Goal: Book appointment/travel/reservation

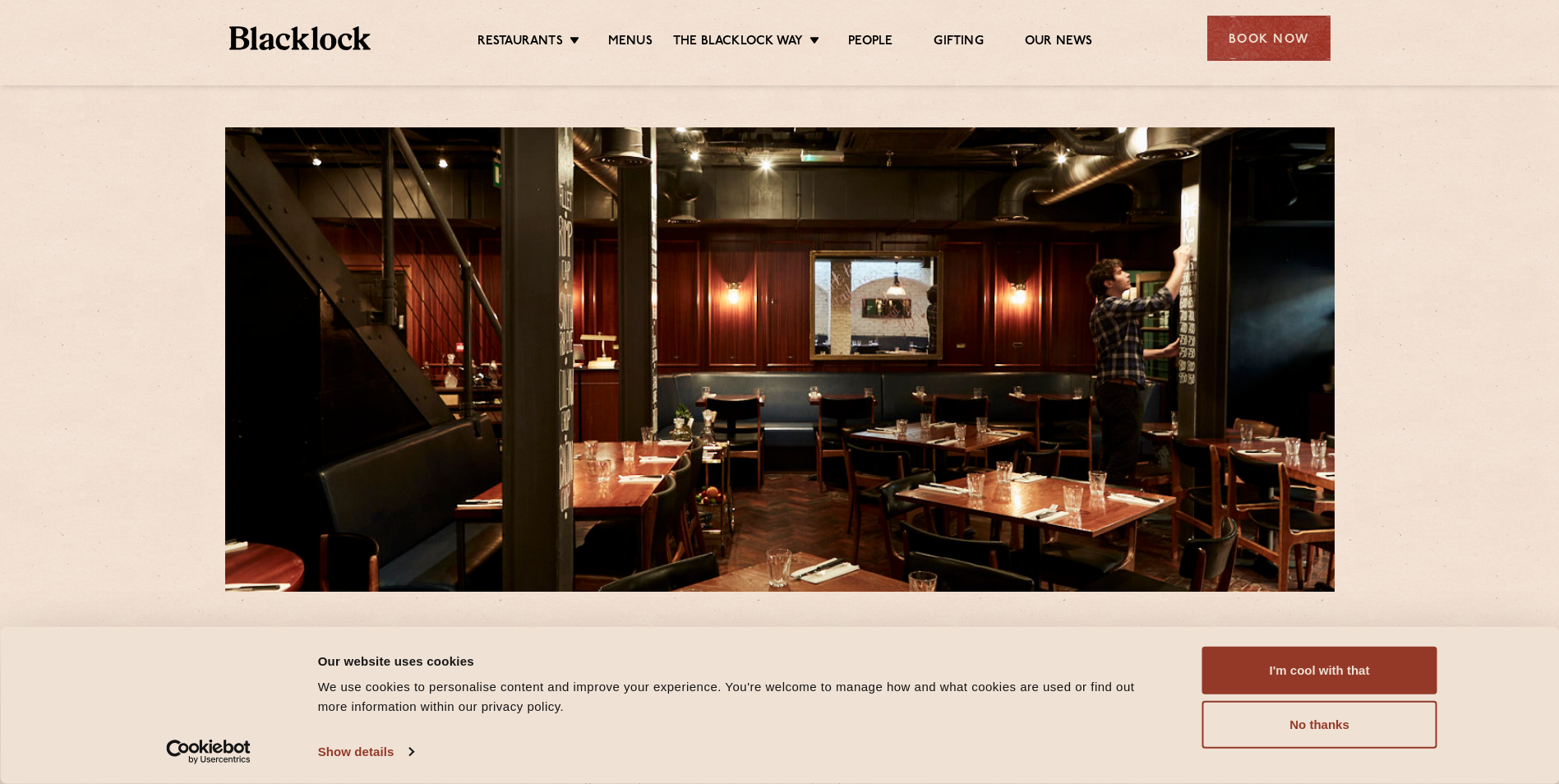
click at [789, 23] on div "Restaurants Soho City Shoreditch Covent Garden Canary Wharf Manchester Birmingh…" at bounding box center [780, 36] width 1151 height 74
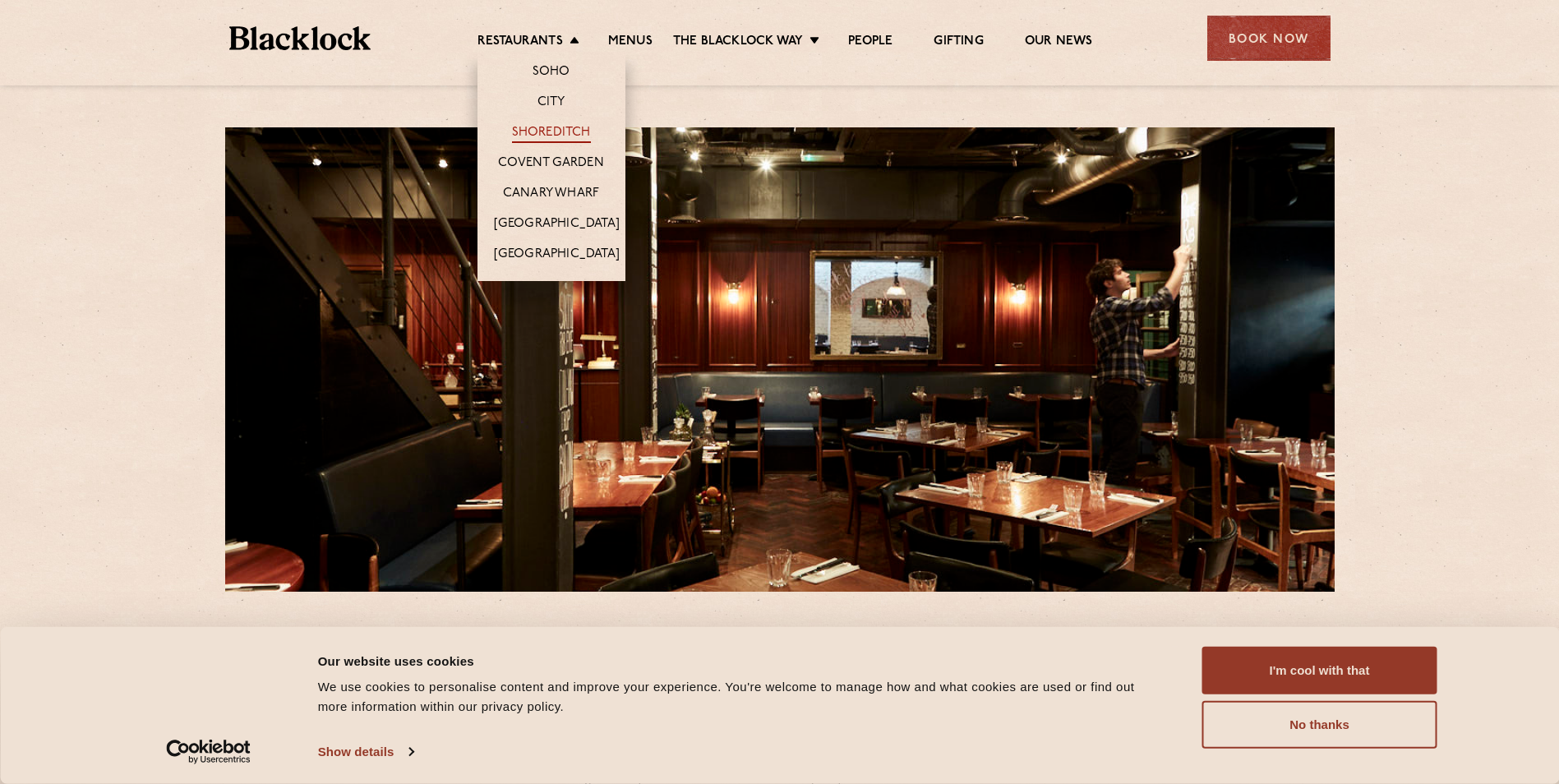
click at [545, 130] on link "Shoreditch" at bounding box center [552, 134] width 79 height 18
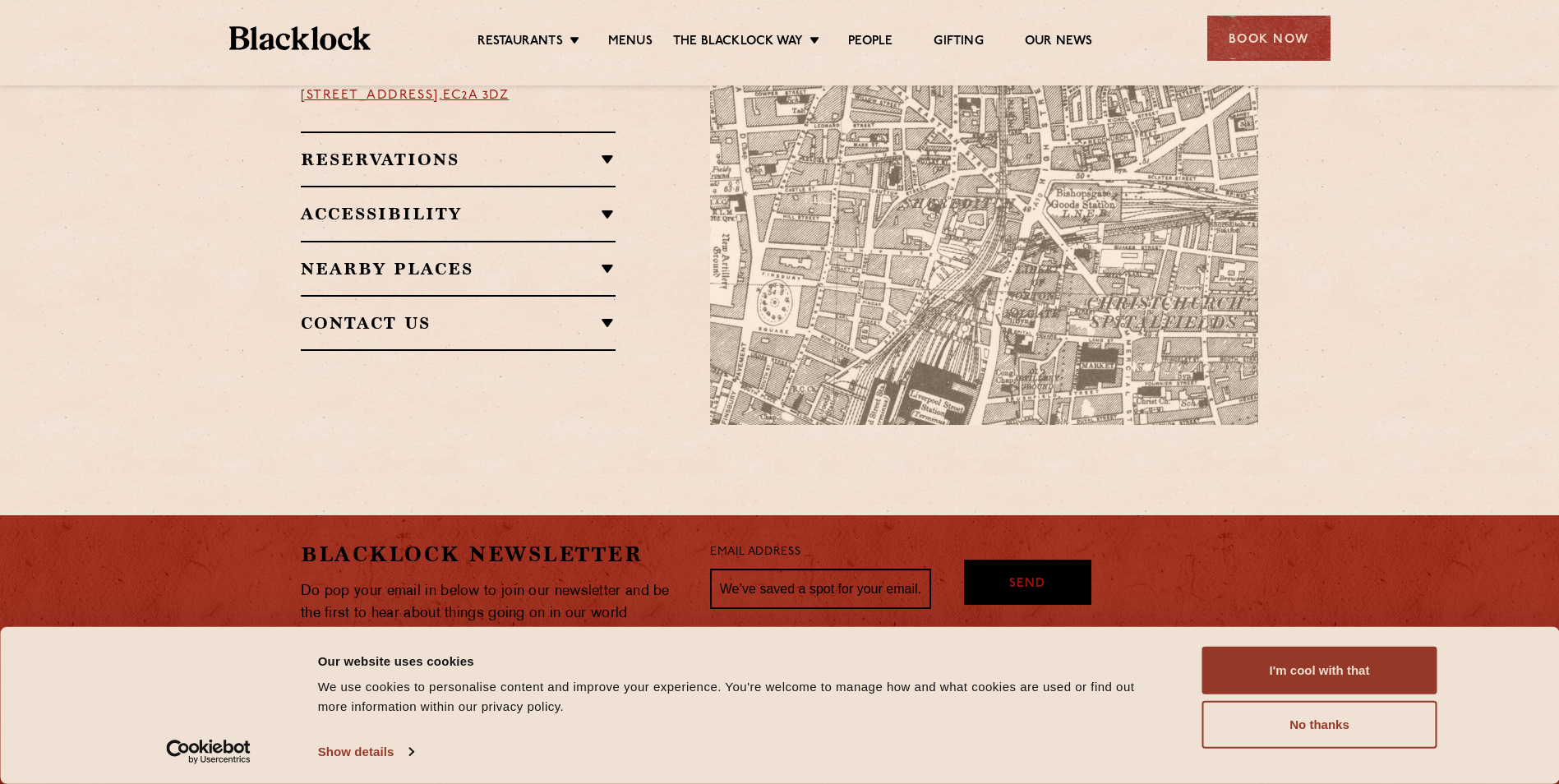
scroll to position [961, 0]
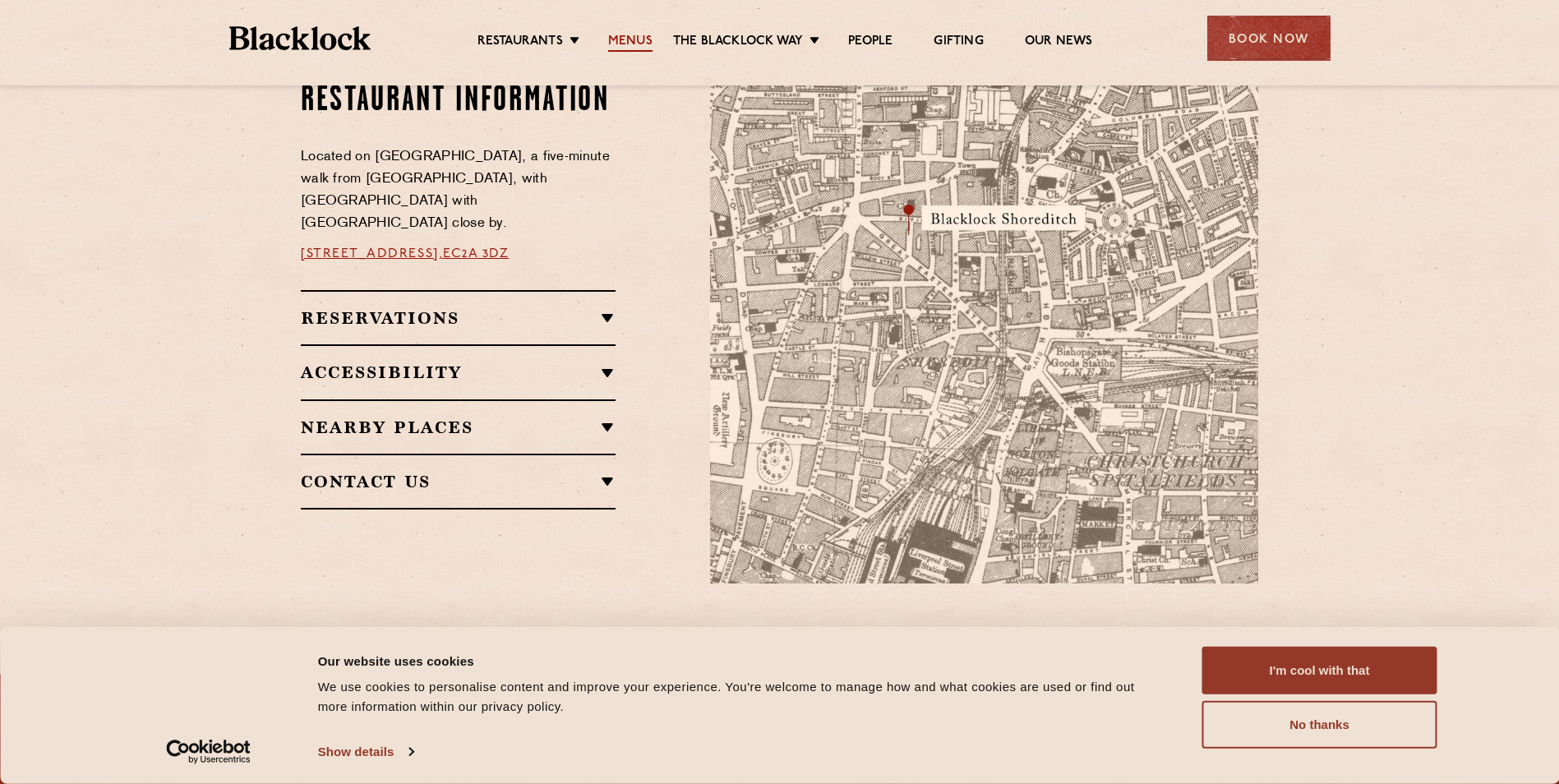
click at [625, 36] on link "Menus" at bounding box center [630, 43] width 45 height 18
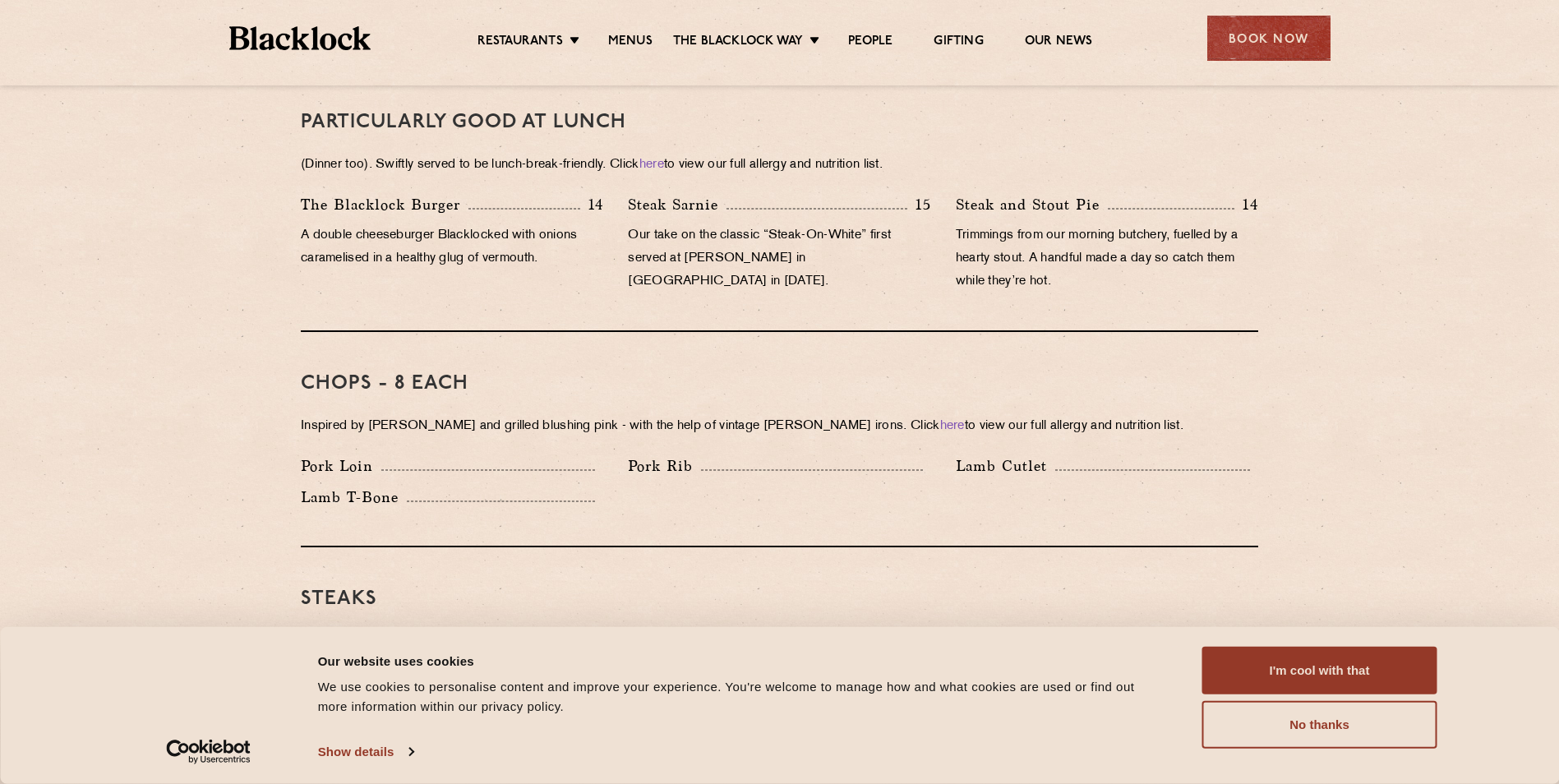
scroll to position [1315, 0]
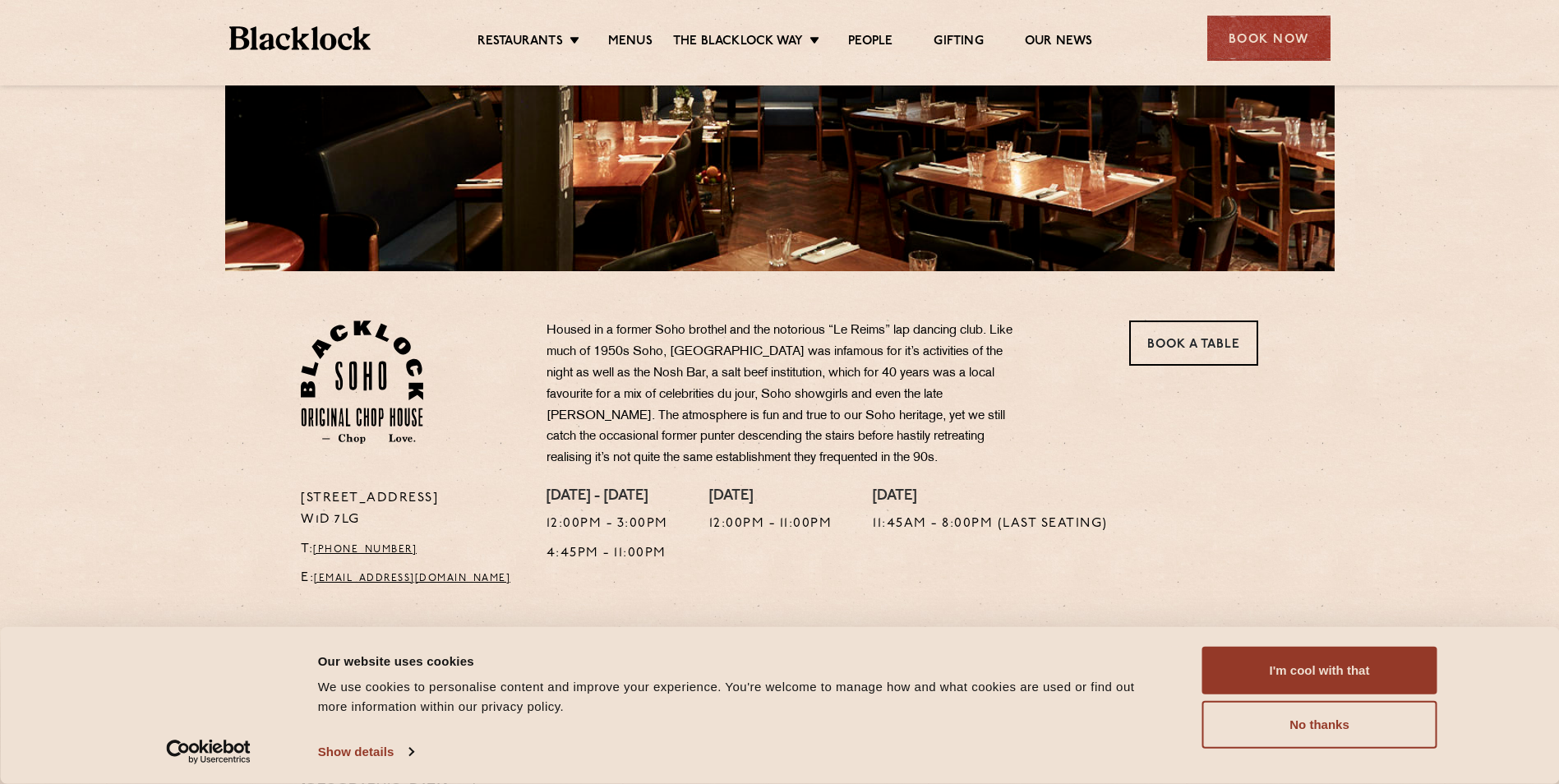
scroll to position [575, 0]
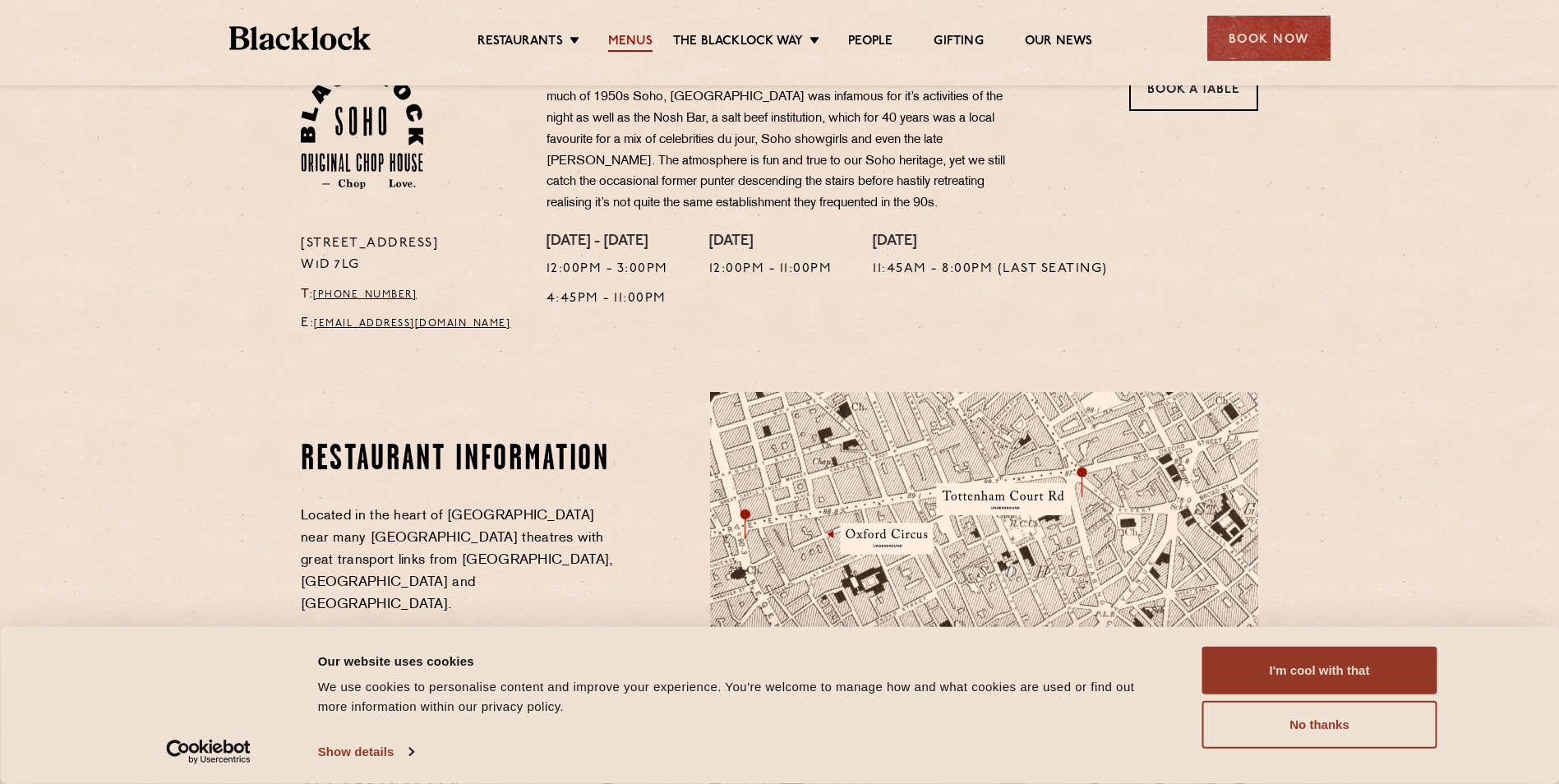
click at [621, 43] on link "Menus" at bounding box center [630, 43] width 45 height 18
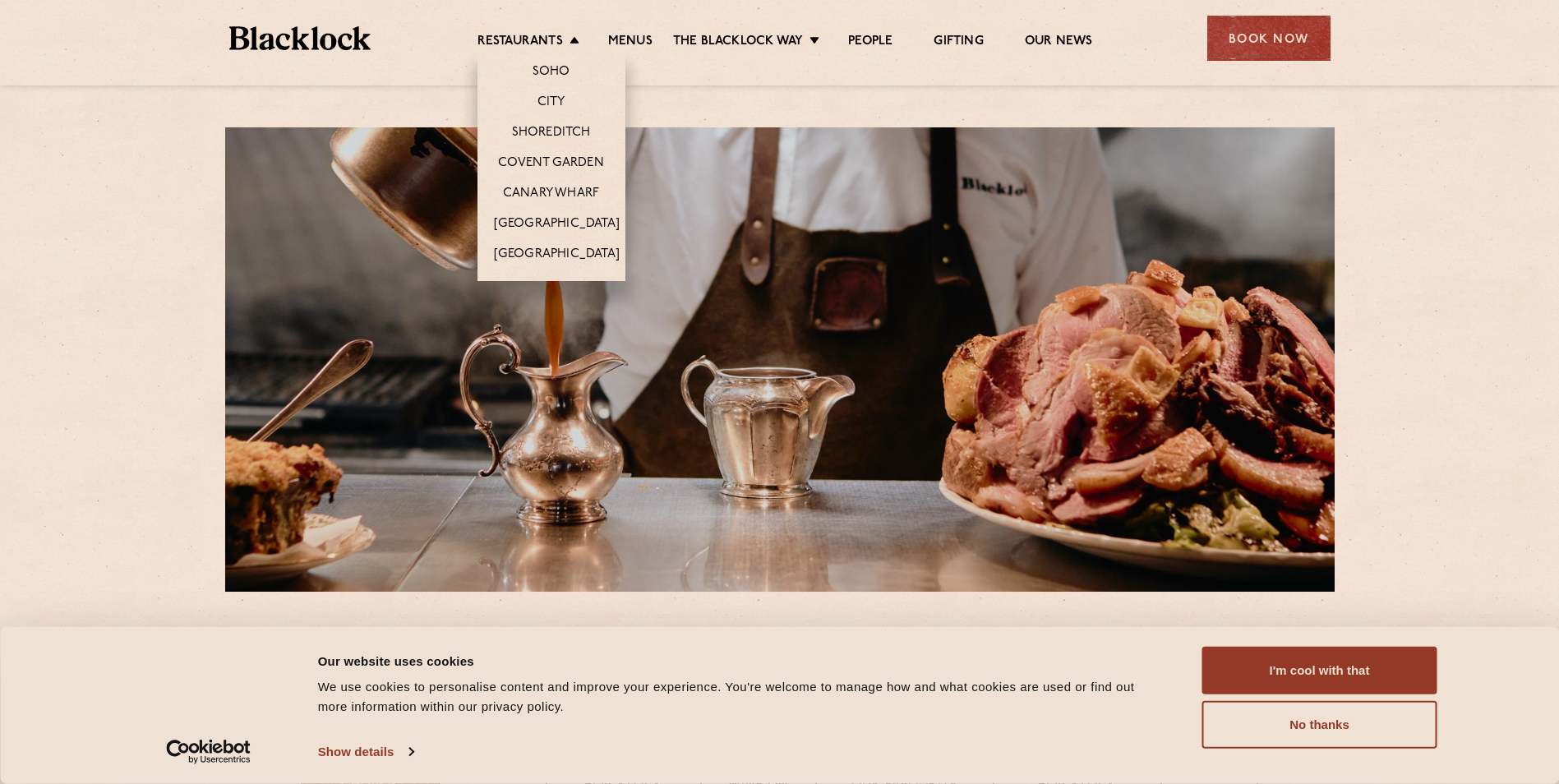
click at [563, 50] on li "Restaurants Soho City Shoreditch Covent Garden Canary Wharf Manchester Birmingh…" at bounding box center [532, 43] width 110 height 18
click at [551, 72] on link "Soho" at bounding box center [552, 74] width 38 height 18
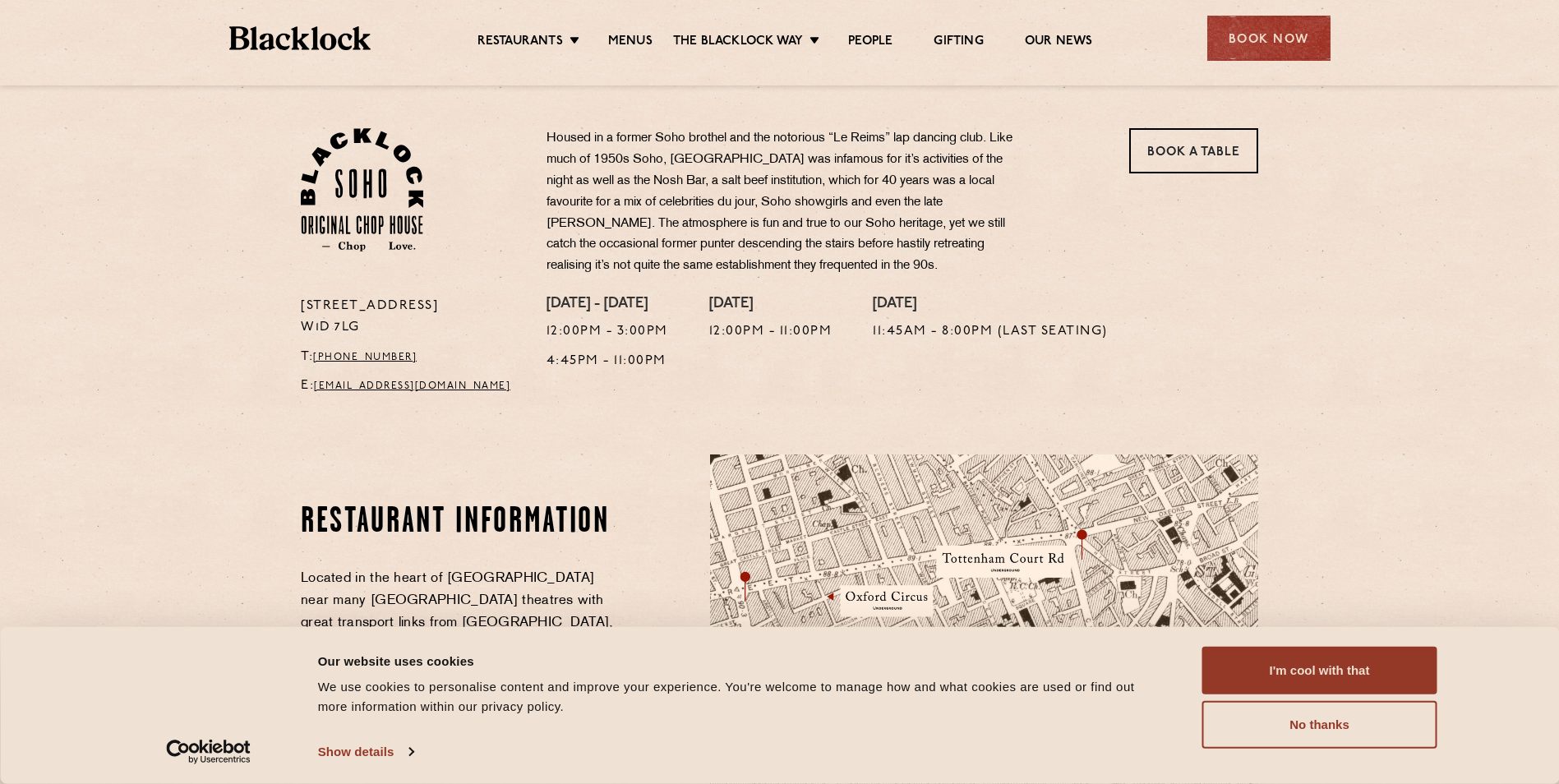
scroll to position [246, 0]
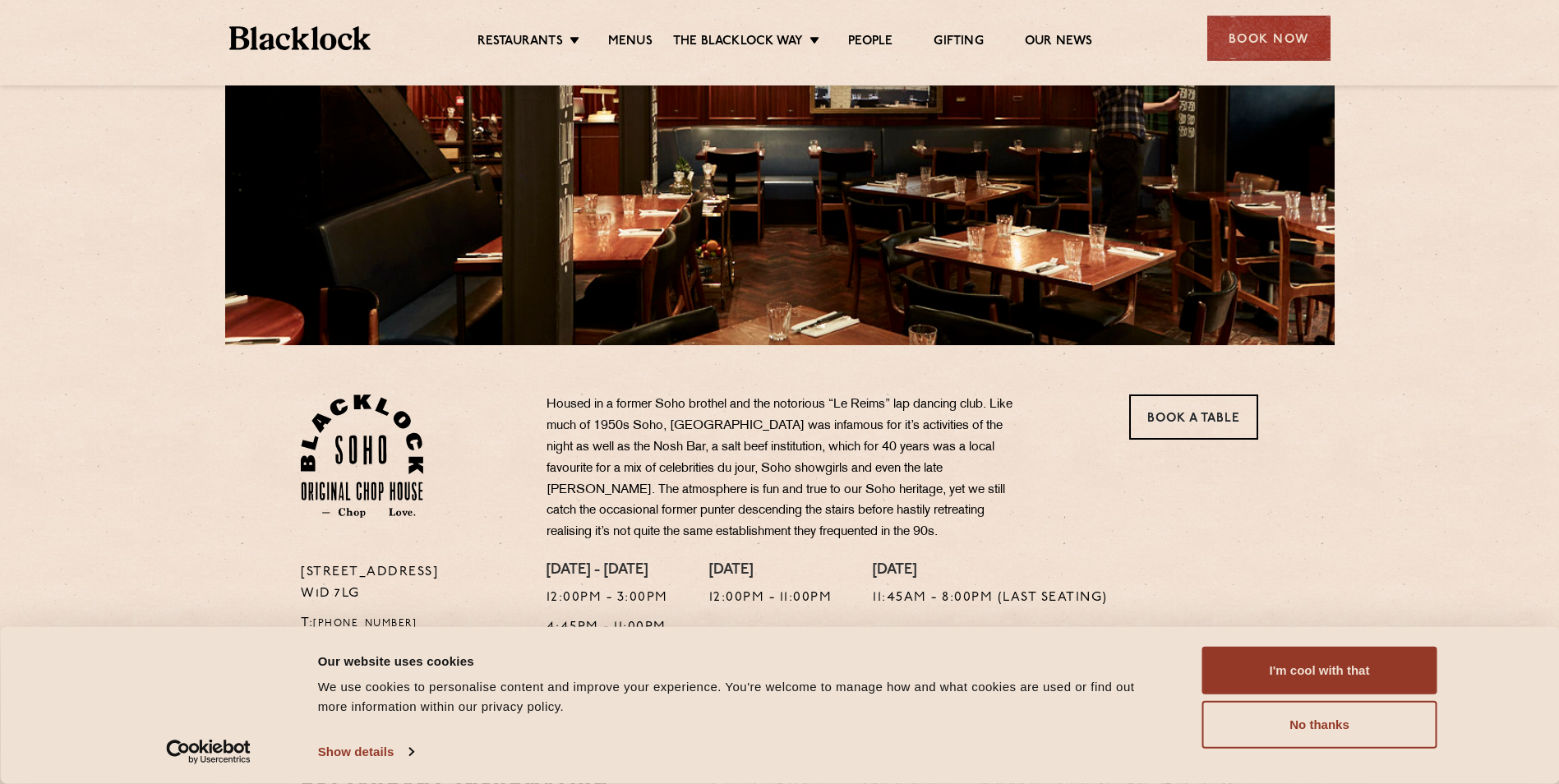
click at [1226, 41] on div "Book Now" at bounding box center [1269, 38] width 123 height 45
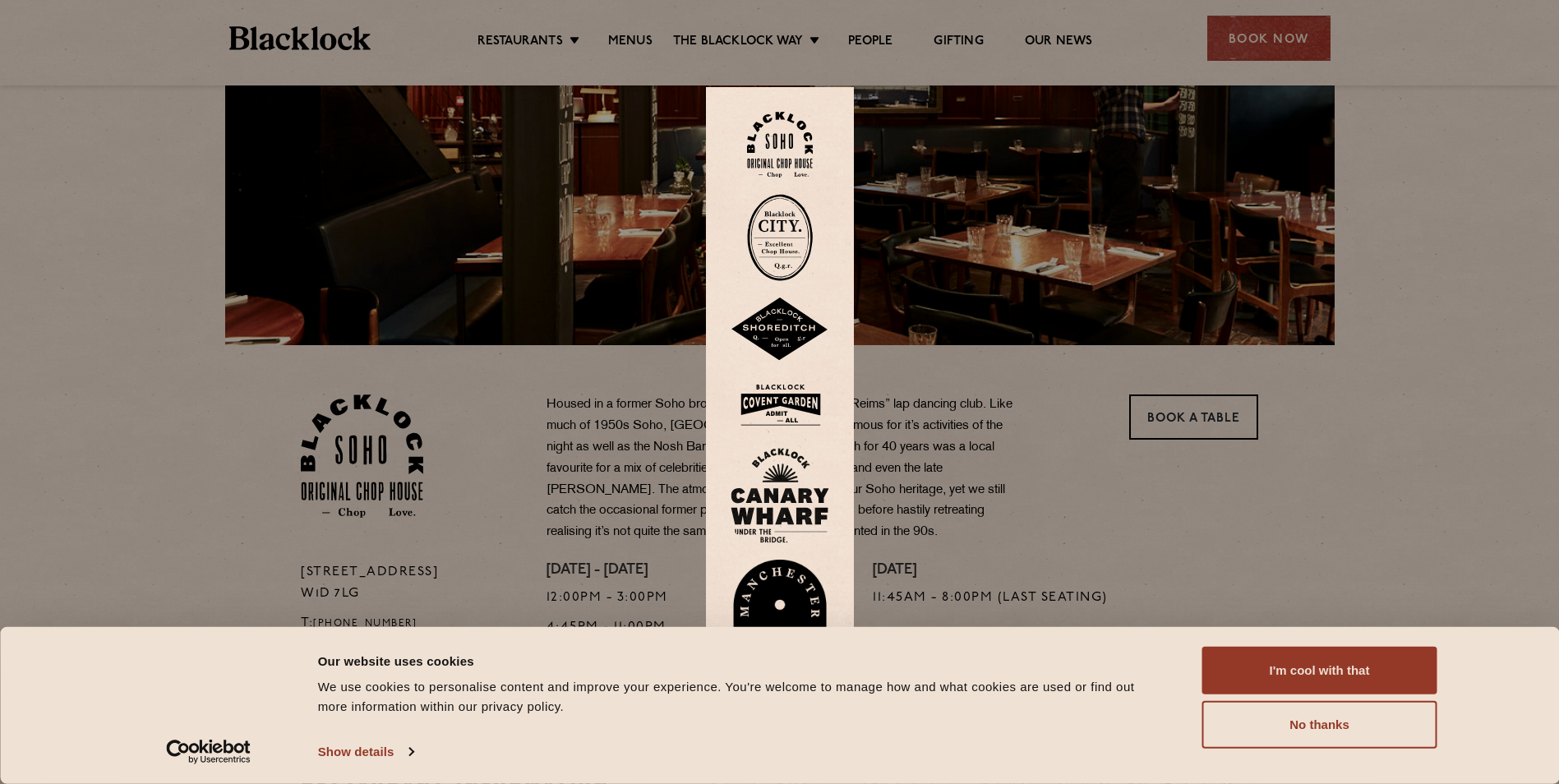
click at [783, 300] on img at bounding box center [780, 330] width 98 height 64
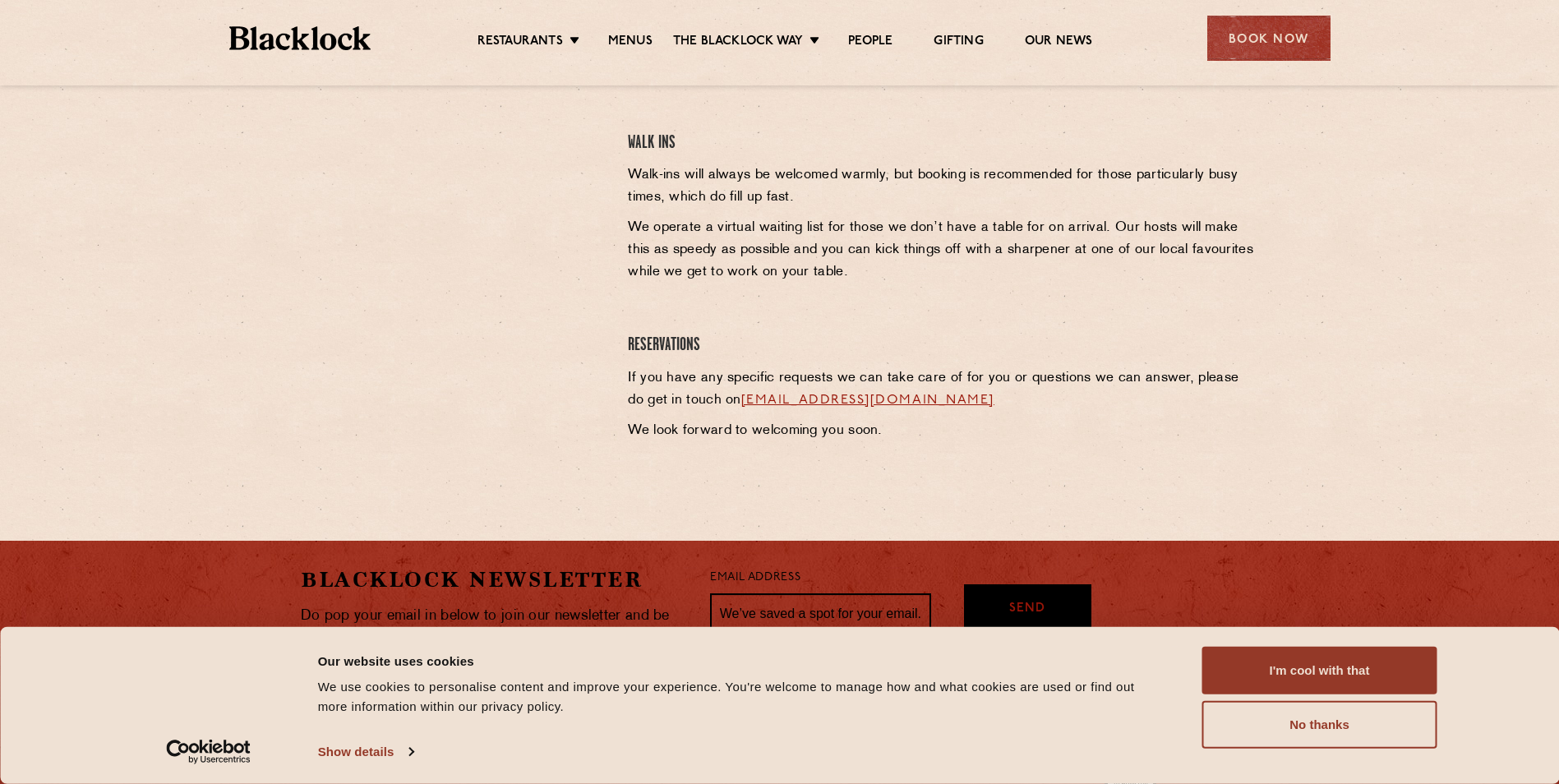
scroll to position [411, 0]
